Goal: Information Seeking & Learning: Learn about a topic

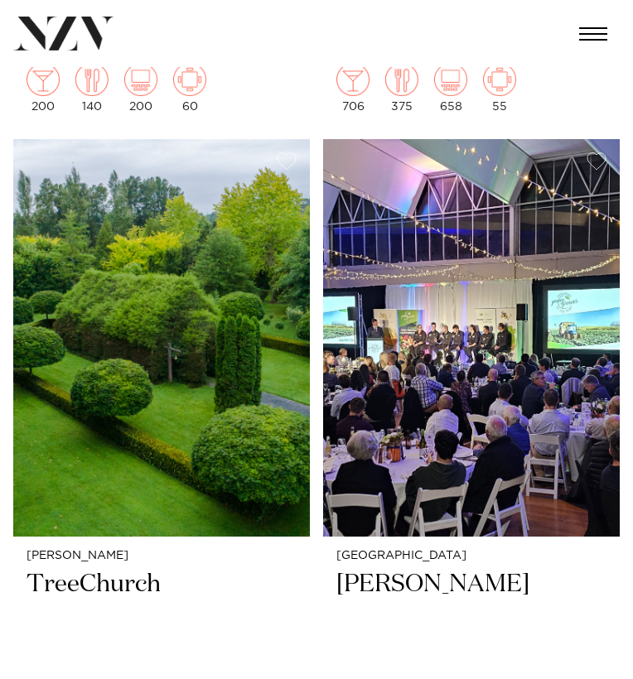
scroll to position [1713, 0]
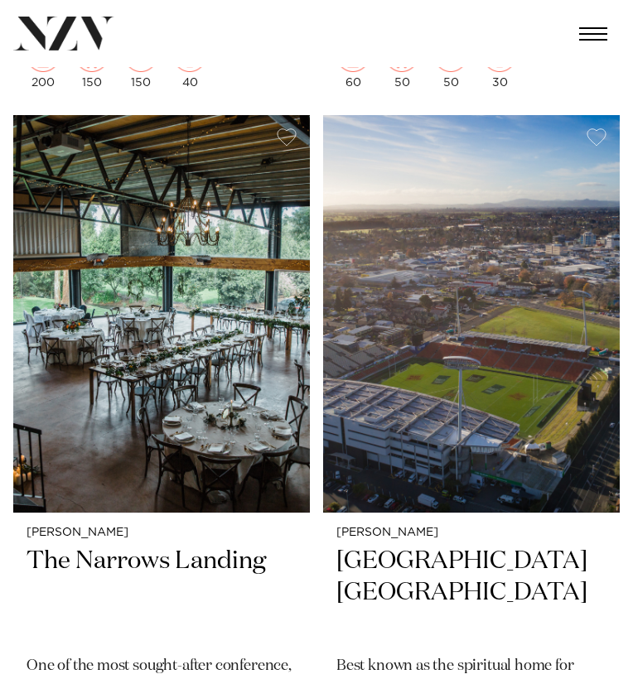
scroll to position [4607, 0]
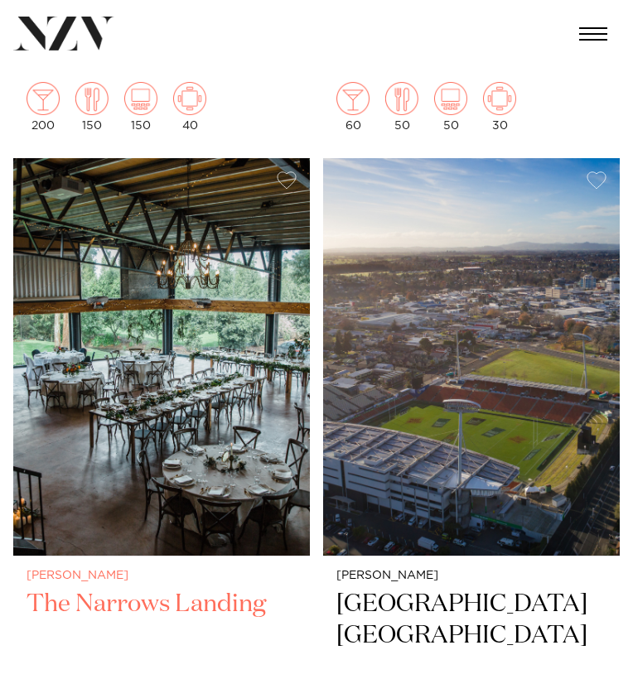
click at [235, 444] on img at bounding box center [161, 357] width 297 height 398
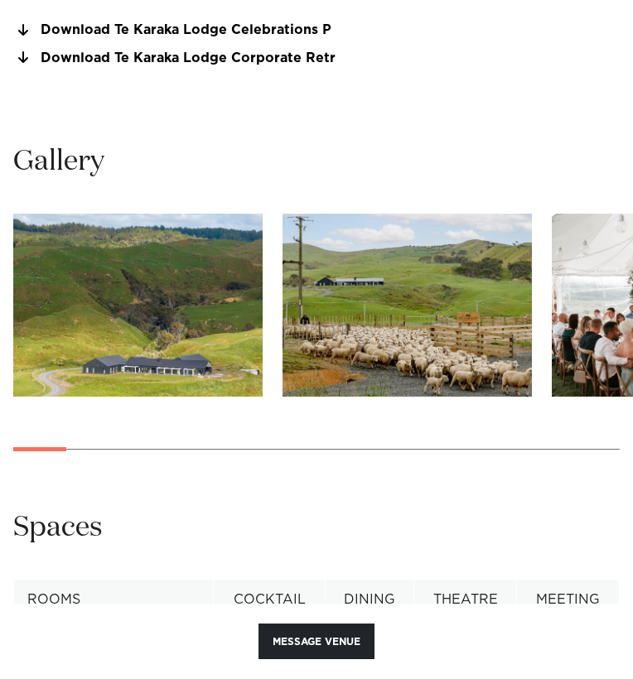
scroll to position [1604, 0]
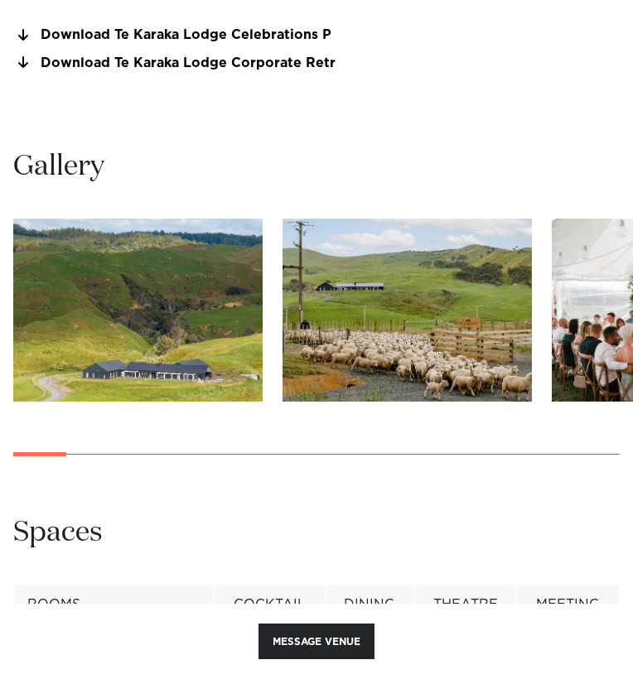
click at [236, 318] on img "1 / 26" at bounding box center [137, 310] width 249 height 183
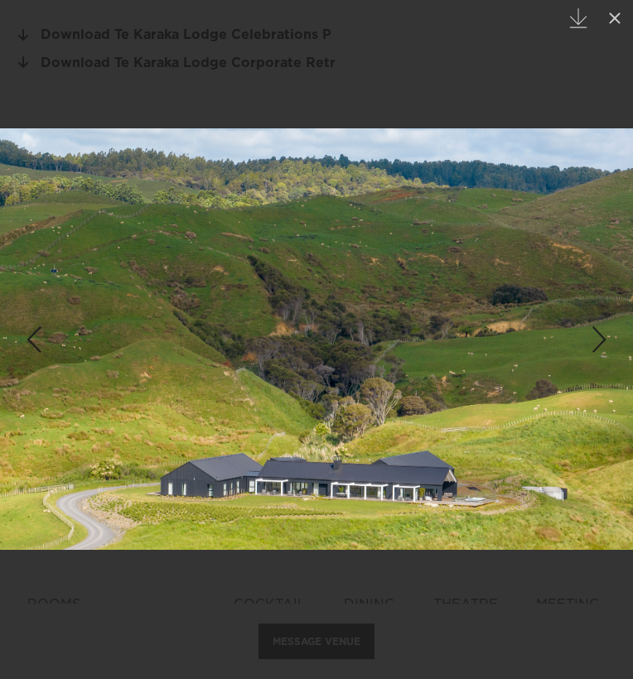
click at [597, 349] on div "Next slide" at bounding box center [599, 339] width 22 height 31
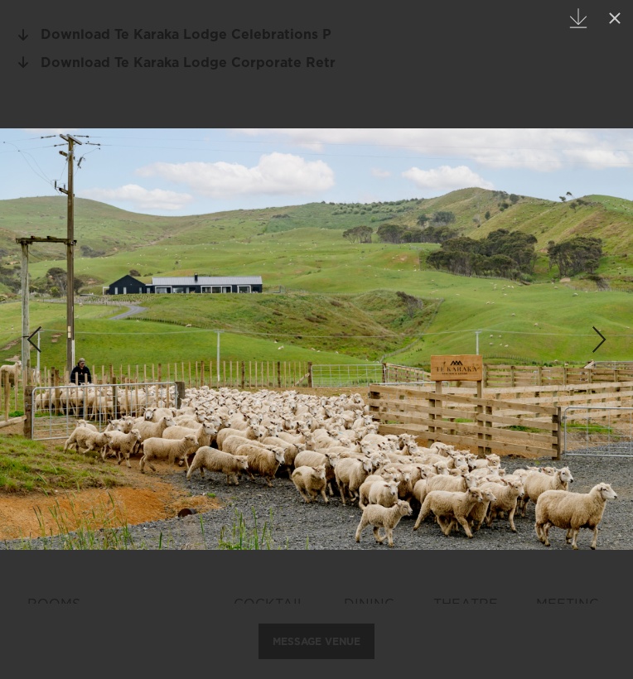
click at [597, 349] on div "Next slide" at bounding box center [599, 339] width 22 height 31
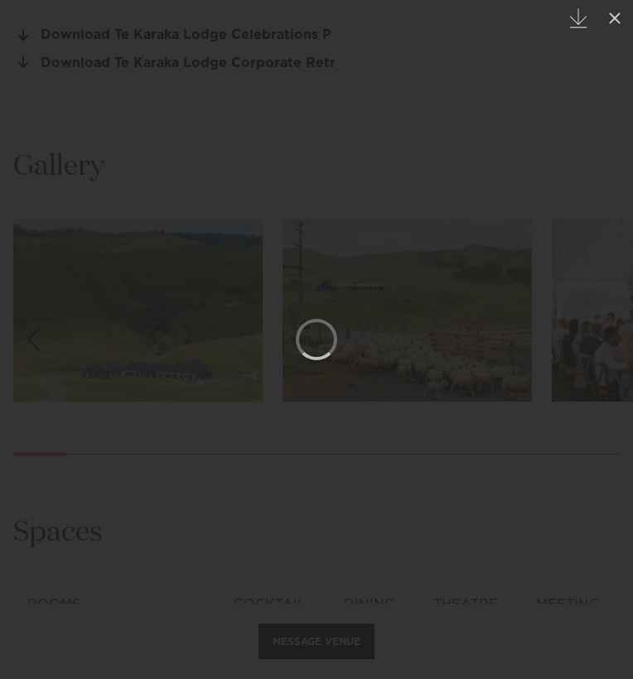
click at [507, 105] on div at bounding box center [316, 339] width 633 height 679
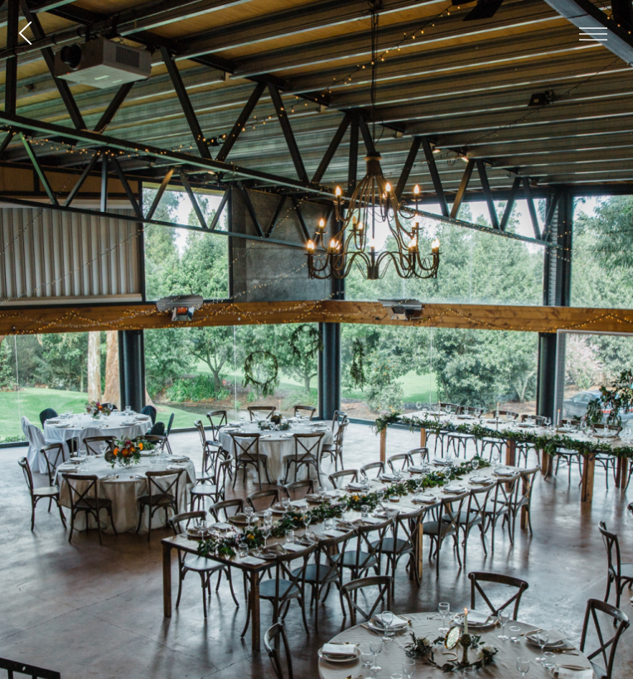
click at [593, 46] on button "button" at bounding box center [593, 34] width 53 height 38
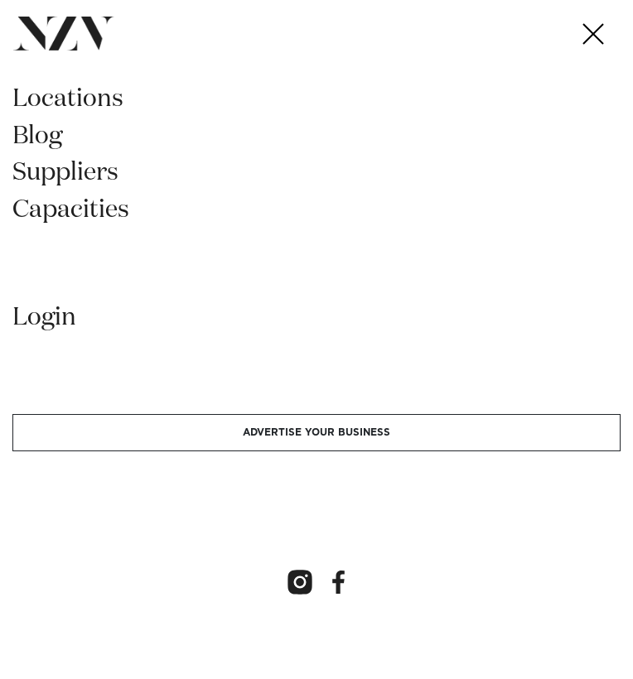
click at [68, 203] on link "Capacities" at bounding box center [316, 216] width 608 height 37
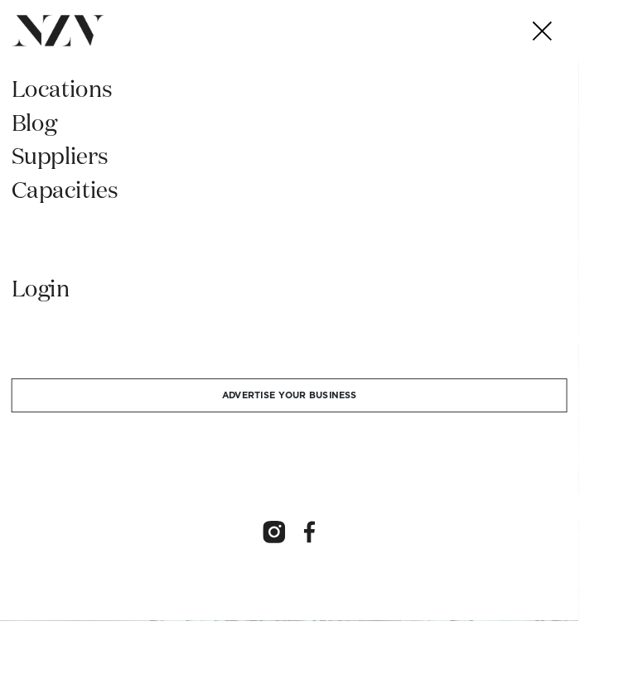
click at [102, 103] on link "locations" at bounding box center [316, 105] width 608 height 37
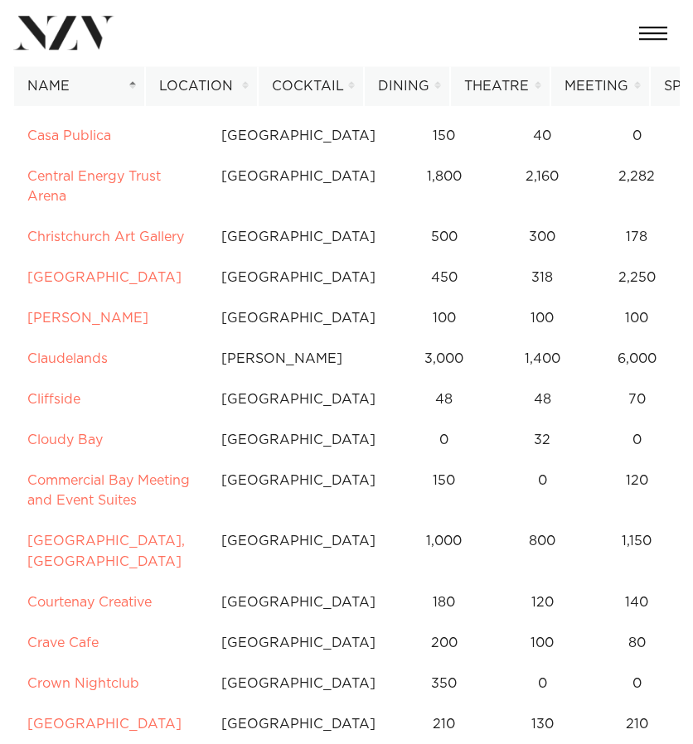
scroll to position [2263, 0]
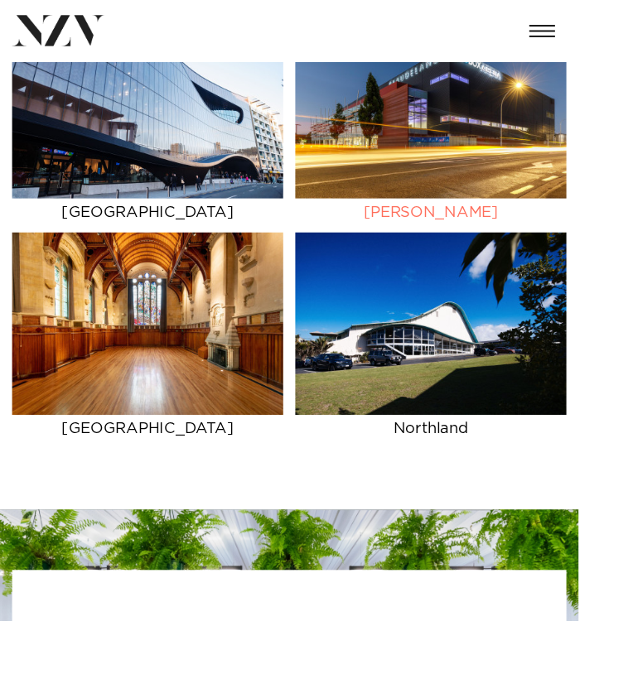
scroll to position [457, 0]
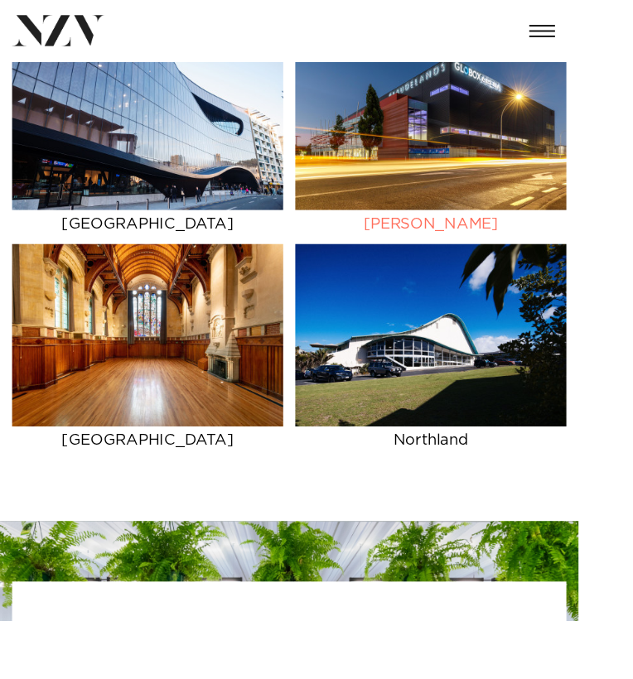
click at [443, 193] on img at bounding box center [471, 130] width 297 height 199
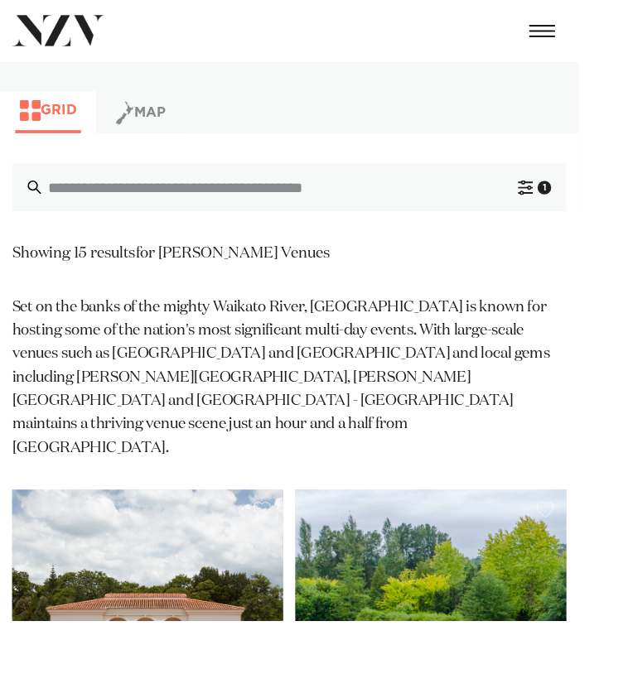
scroll to position [631, 0]
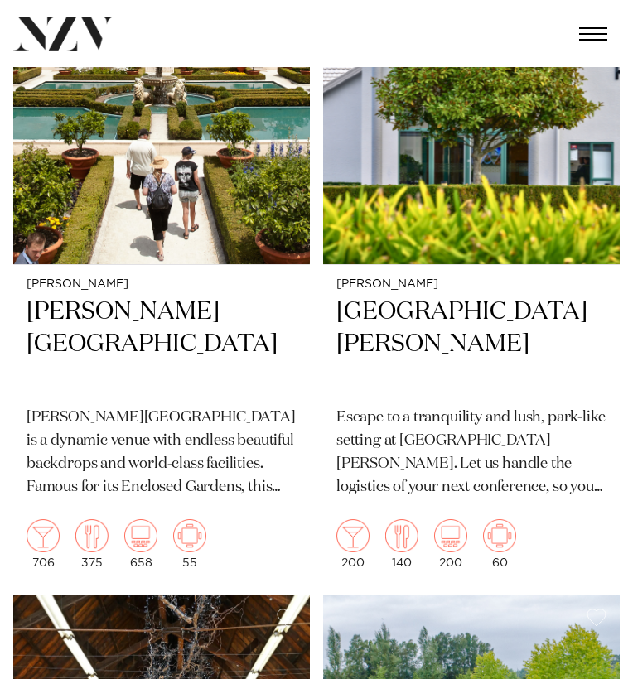
scroll to position [624, 0]
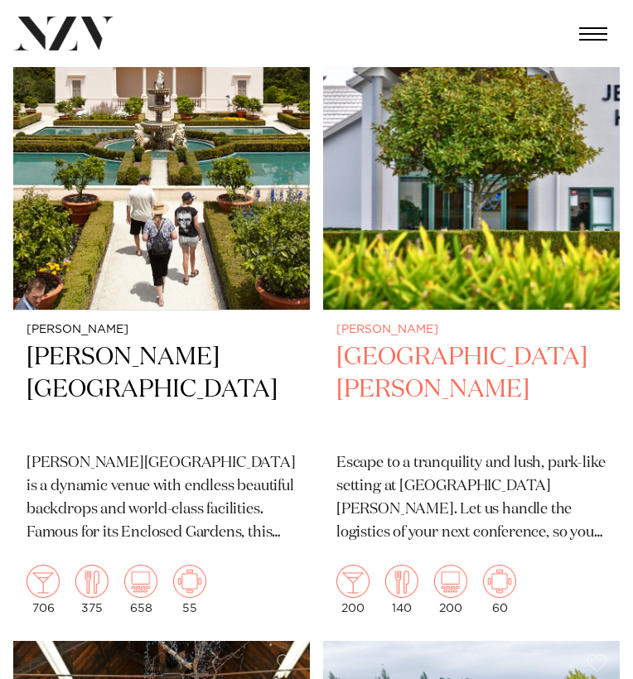
click at [480, 342] on h2 "[GEOGRAPHIC_DATA][PERSON_NAME]" at bounding box center [471, 390] width 270 height 97
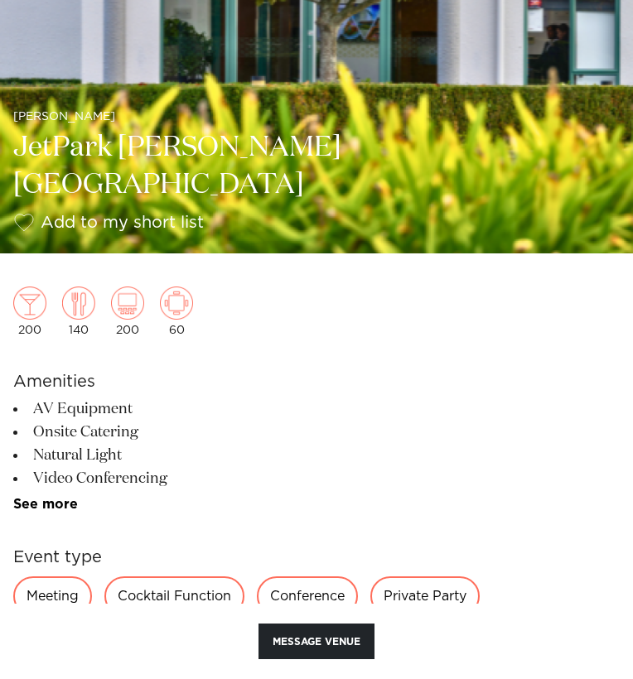
scroll to position [564, 0]
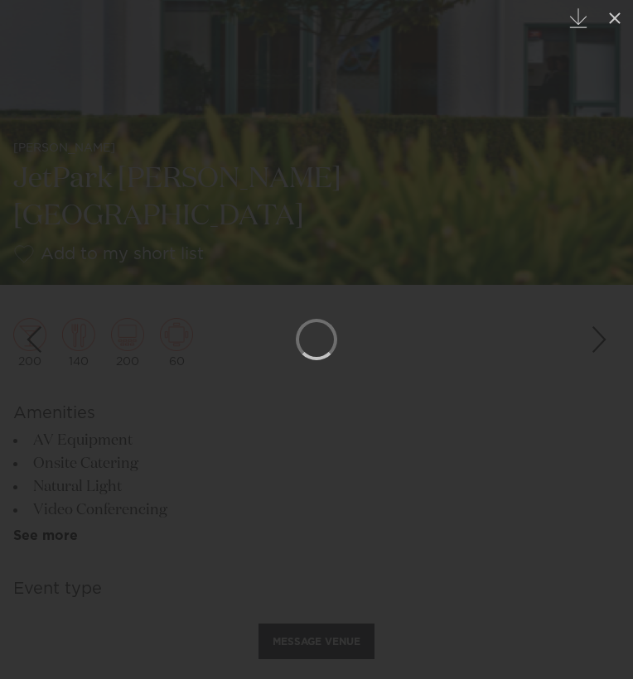
click at [603, 348] on div "Next slide" at bounding box center [599, 339] width 22 height 31
click at [290, 99] on div at bounding box center [316, 339] width 633 height 679
